Goal: Task Accomplishment & Management: Manage account settings

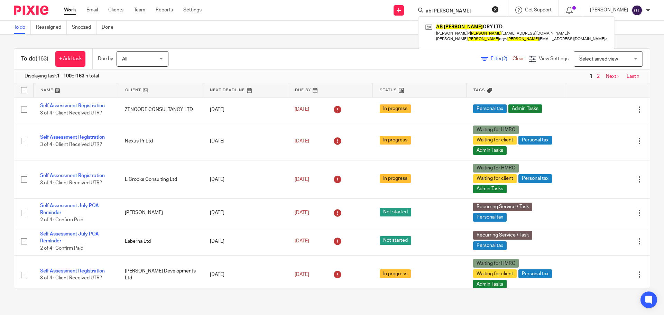
click at [463, 26] on link at bounding box center [517, 32] width 186 height 21
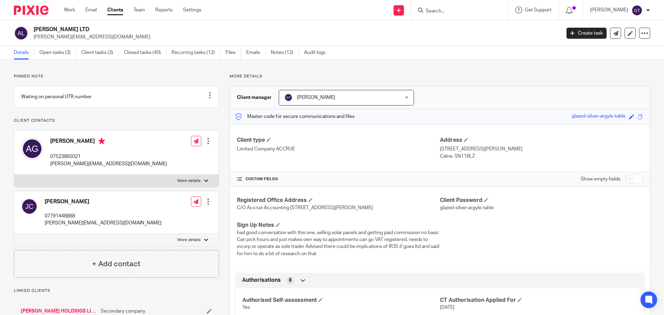
click at [141, 53] on link "Closed tasks (40)" at bounding box center [145, 52] width 43 height 13
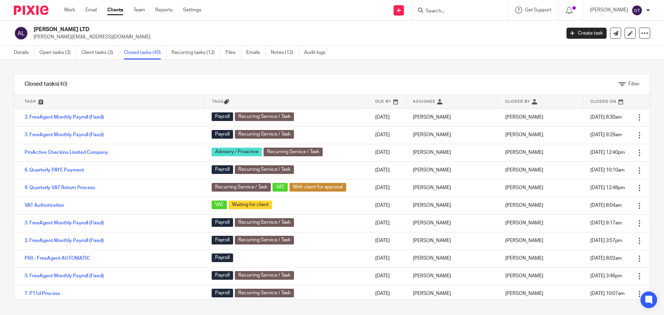
click at [445, 8] on input "Search" at bounding box center [456, 11] width 62 height 6
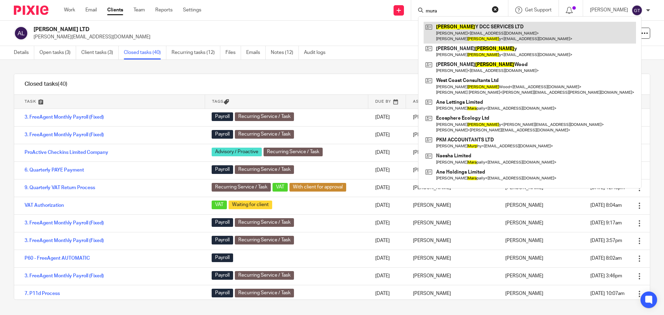
type input "mura"
click at [480, 31] on link at bounding box center [530, 32] width 212 height 21
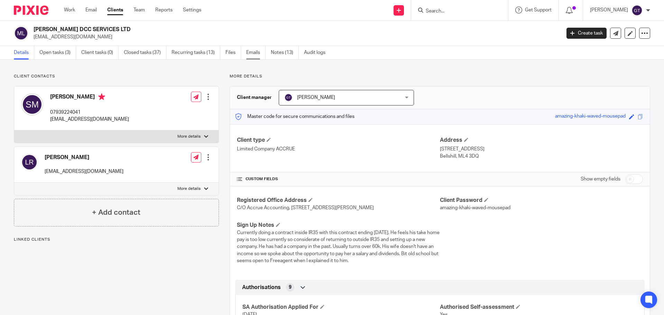
click at [253, 54] on link "Emails" at bounding box center [255, 52] width 19 height 13
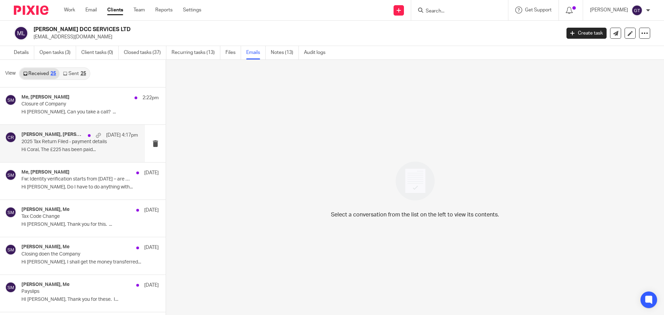
click at [56, 141] on p "2025 Tax Return Filed - payment details" at bounding box center [67, 142] width 93 height 6
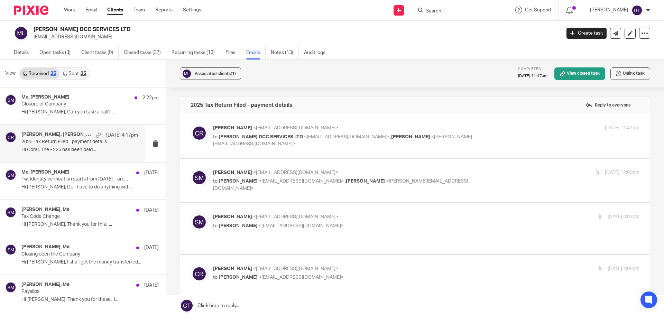
drag, startPoint x: 266, startPoint y: 182, endPoint x: 266, endPoint y: 177, distance: 4.8
click at [266, 182] on span "<coral@accrueaccounting.co.uk>" at bounding box center [301, 181] width 85 height 5
checkbox input "true"
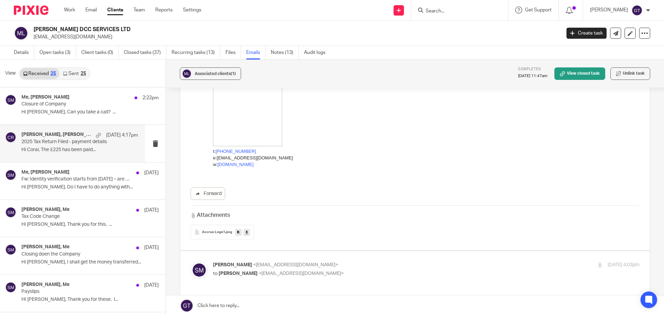
scroll to position [346, 0]
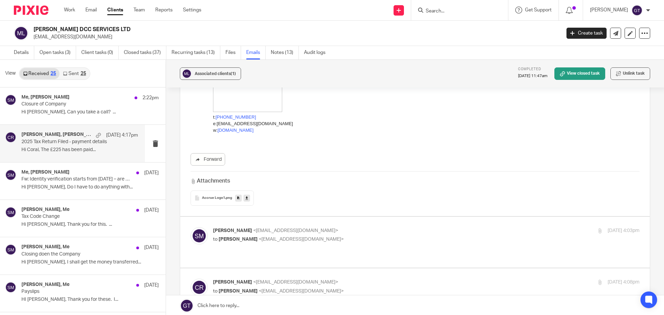
click at [253, 231] on span "<stevenmurray63@yahoo.com>" at bounding box center [295, 230] width 85 height 5
checkbox input "true"
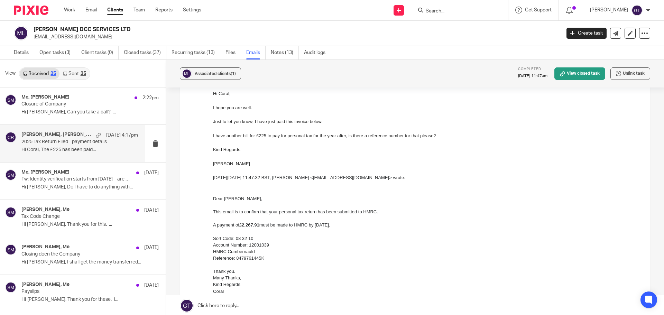
scroll to position [519, 0]
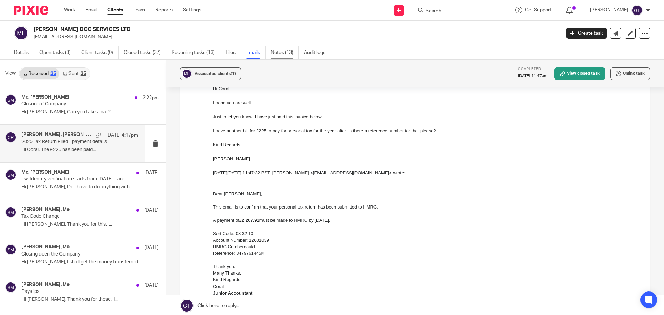
click at [288, 53] on link "Notes (13)" at bounding box center [285, 52] width 28 height 13
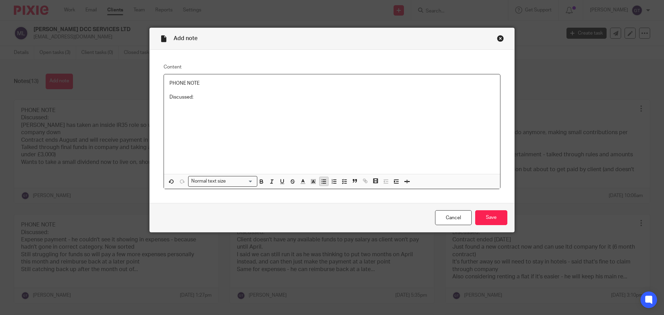
drag, startPoint x: 319, startPoint y: 179, endPoint x: 293, endPoint y: 108, distance: 76.3
click at [321, 179] on icon "button" at bounding box center [324, 181] width 6 height 6
drag, startPoint x: 150, startPoint y: 82, endPoint x: 138, endPoint y: 81, distance: 11.8
click at [138, 81] on div "Add note Content PHONE NOTE Discussed: Normal text size Loading... Remove Edit …" at bounding box center [332, 157] width 664 height 315
click at [191, 109] on div "PHONE NOTE Discussed:" at bounding box center [332, 124] width 336 height 100
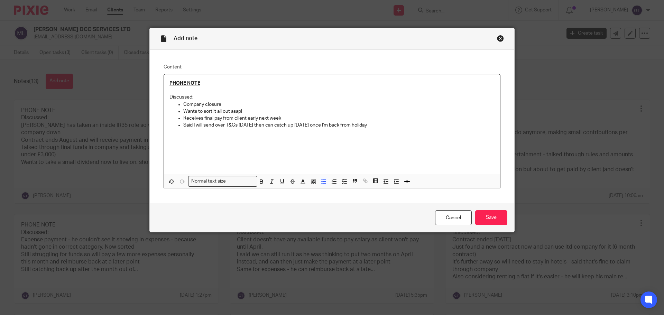
click at [391, 125] on p "Said I will send over T&Cs today then can catch up Wednesday once I'm back from…" at bounding box center [338, 125] width 311 height 7
click at [485, 215] on input "Save" at bounding box center [491, 217] width 32 height 15
